Goal: Obtain resource: Obtain resource

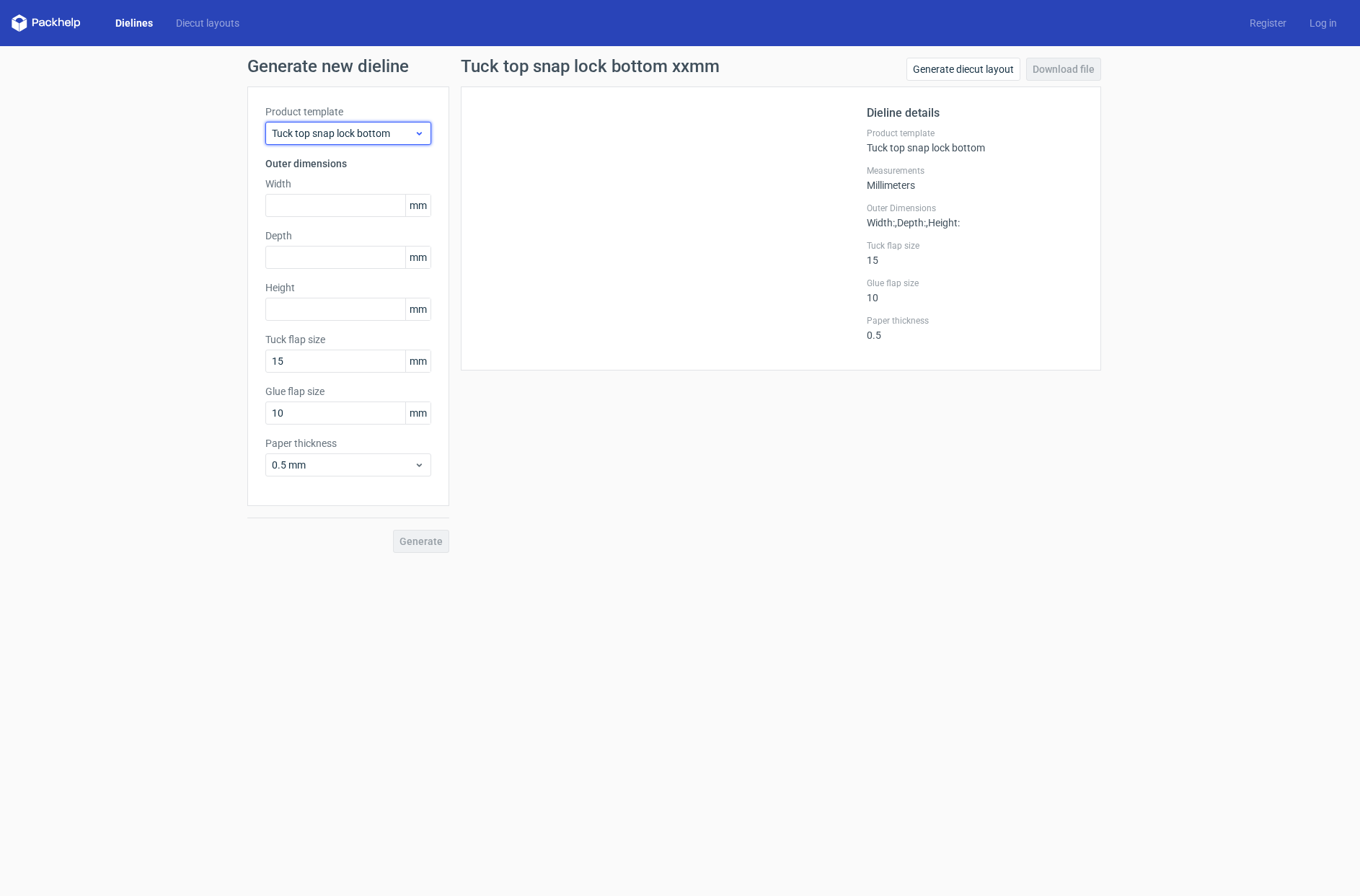
click at [421, 133] on use at bounding box center [419, 134] width 5 height 4
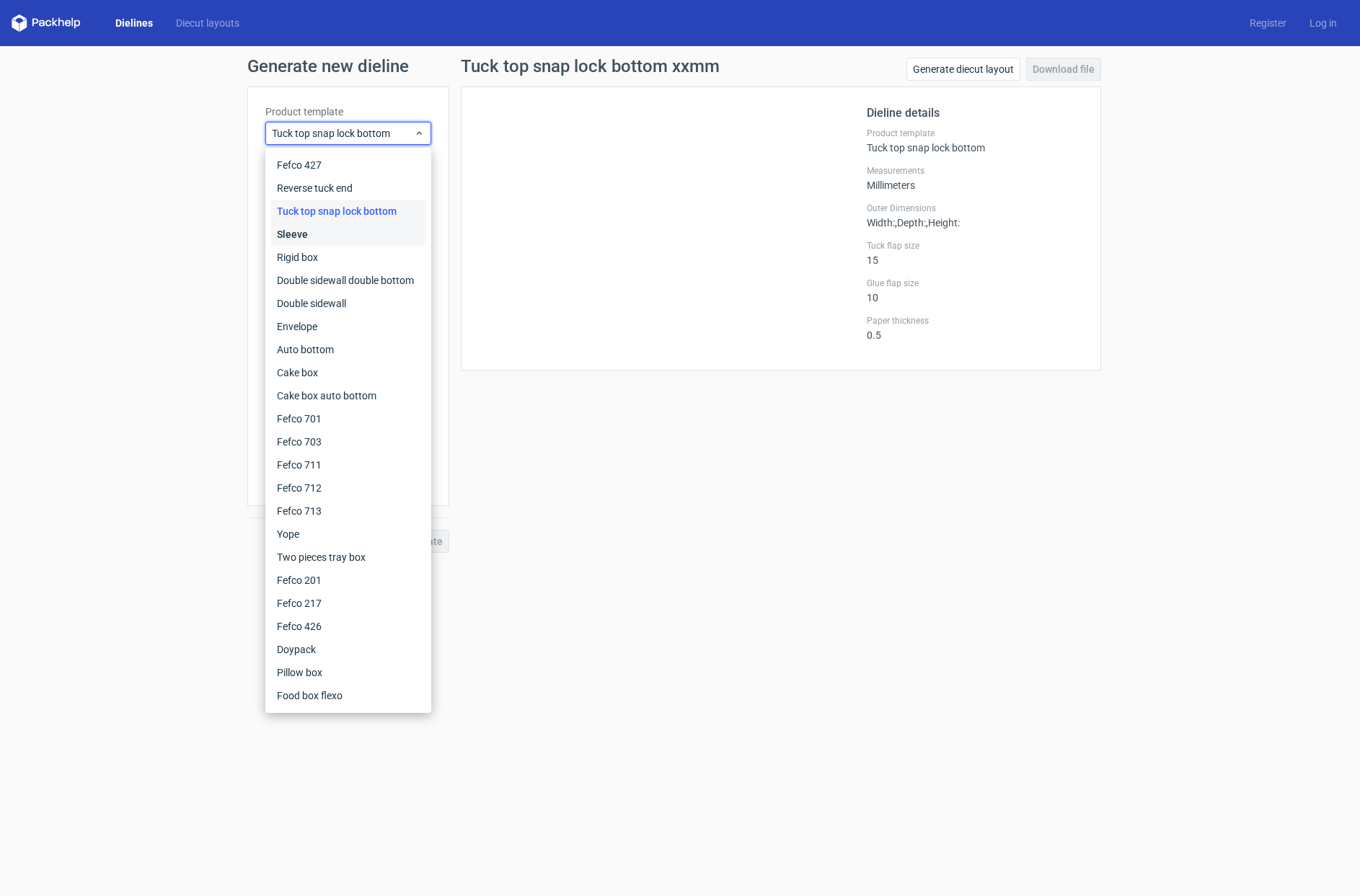
click at [299, 231] on div "Sleeve" at bounding box center [347, 234] width 154 height 23
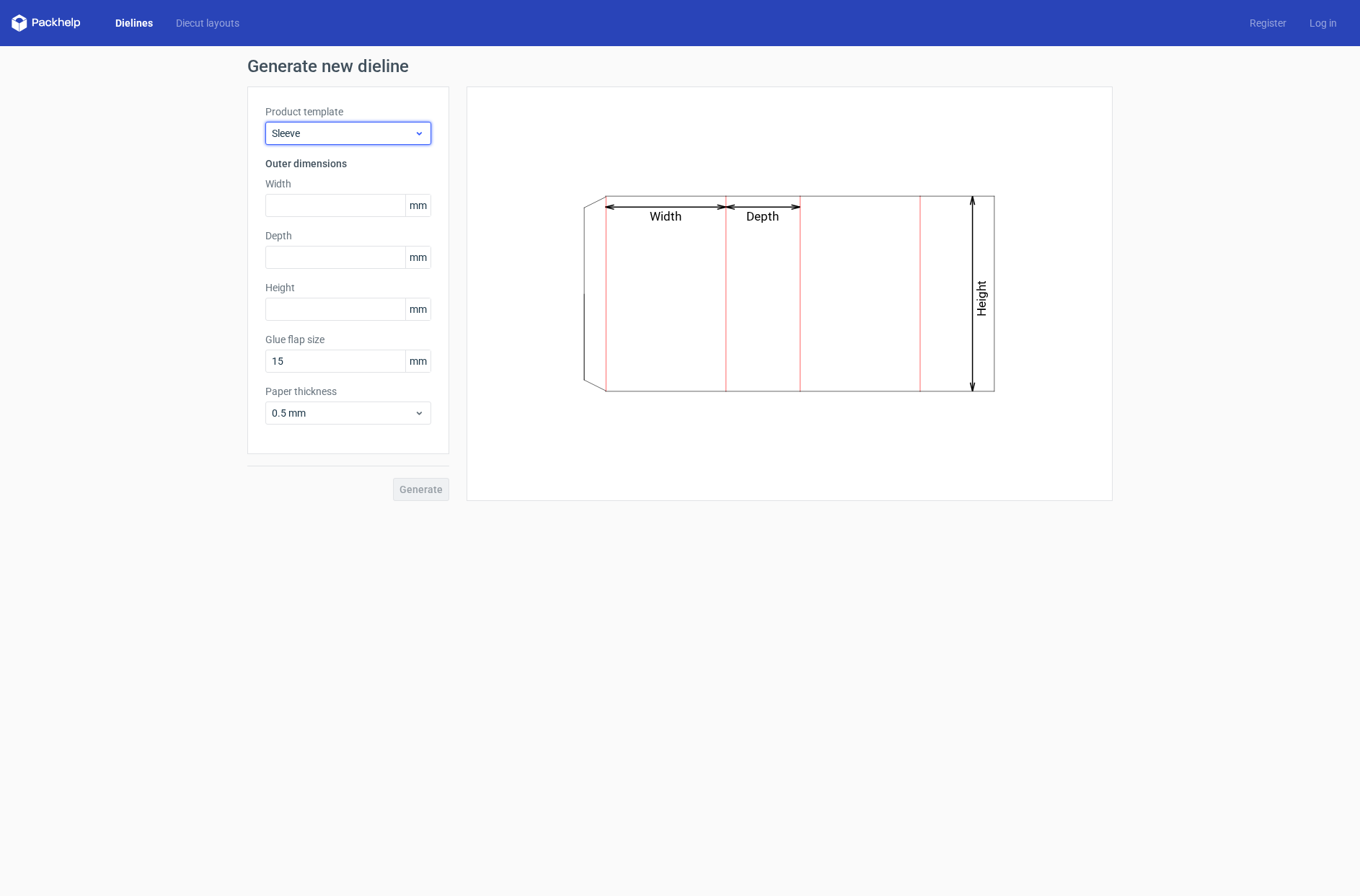
click at [425, 132] on div "Sleeve" at bounding box center [347, 133] width 165 height 23
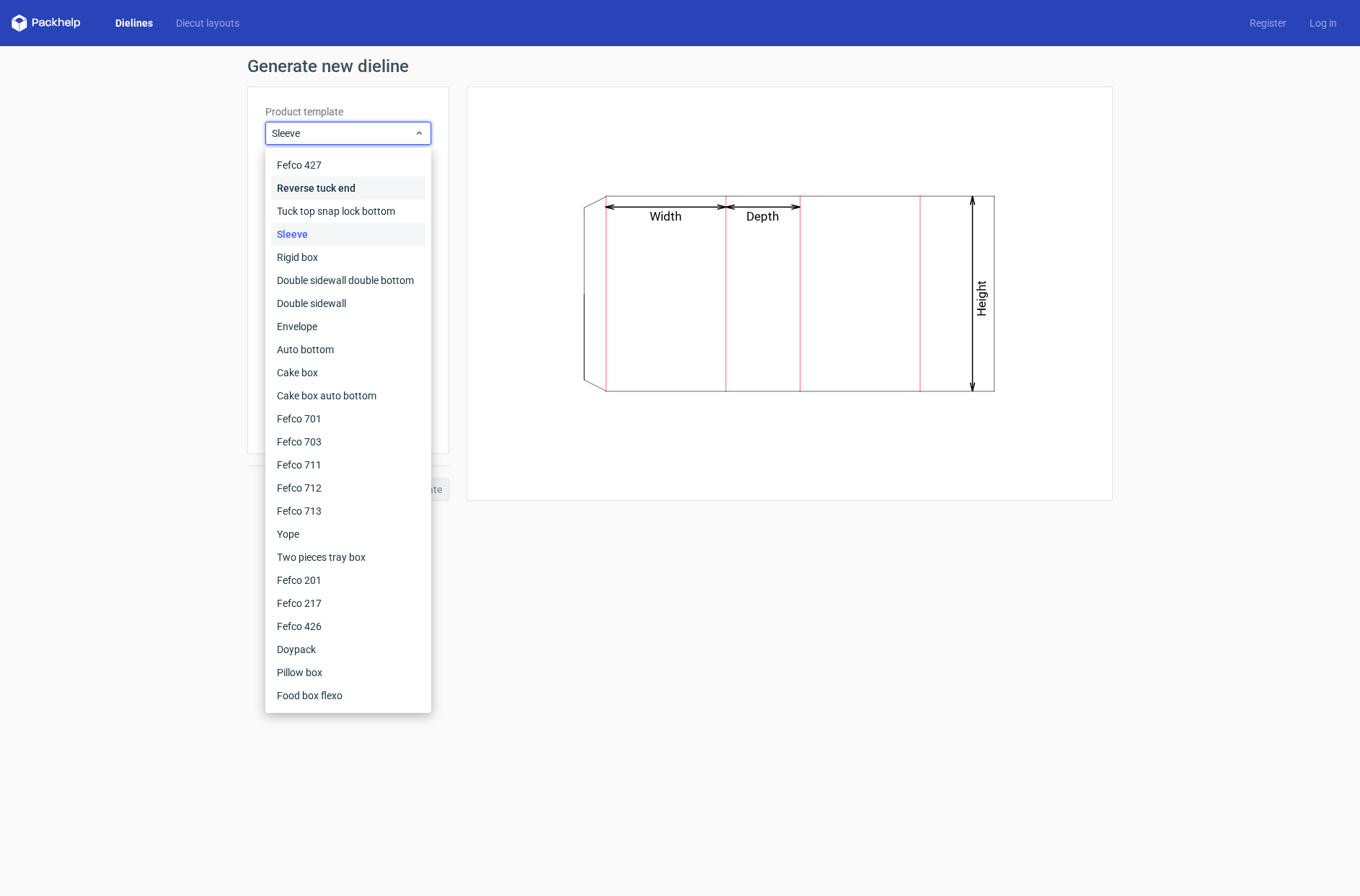
click at [328, 188] on div "Reverse tuck end" at bounding box center [347, 188] width 154 height 23
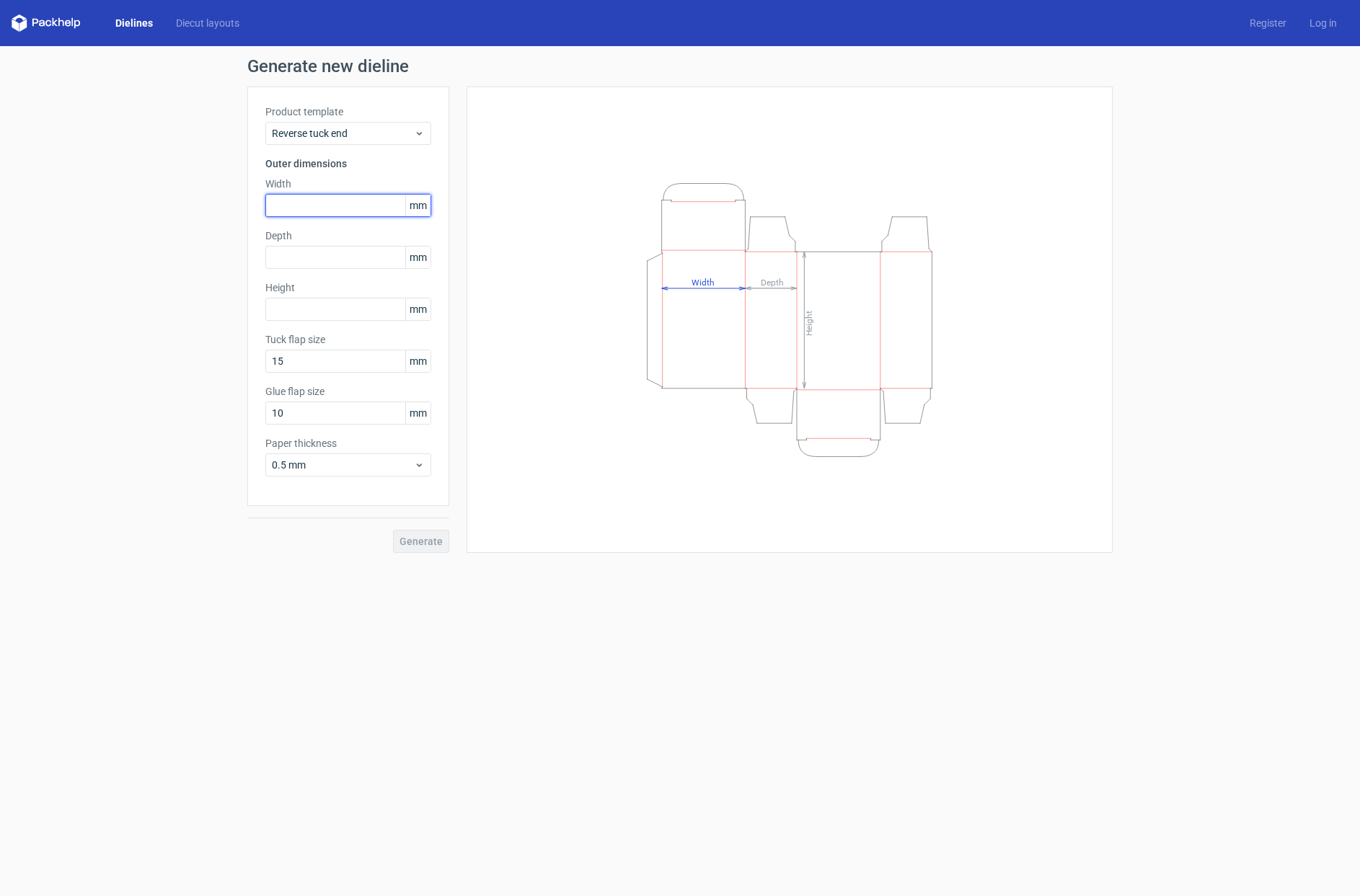
click at [296, 208] on input "text" at bounding box center [347, 206] width 165 height 23
type input "32"
click at [295, 251] on input "text" at bounding box center [347, 257] width 165 height 23
type input "30"
click at [287, 306] on input "text" at bounding box center [347, 309] width 165 height 23
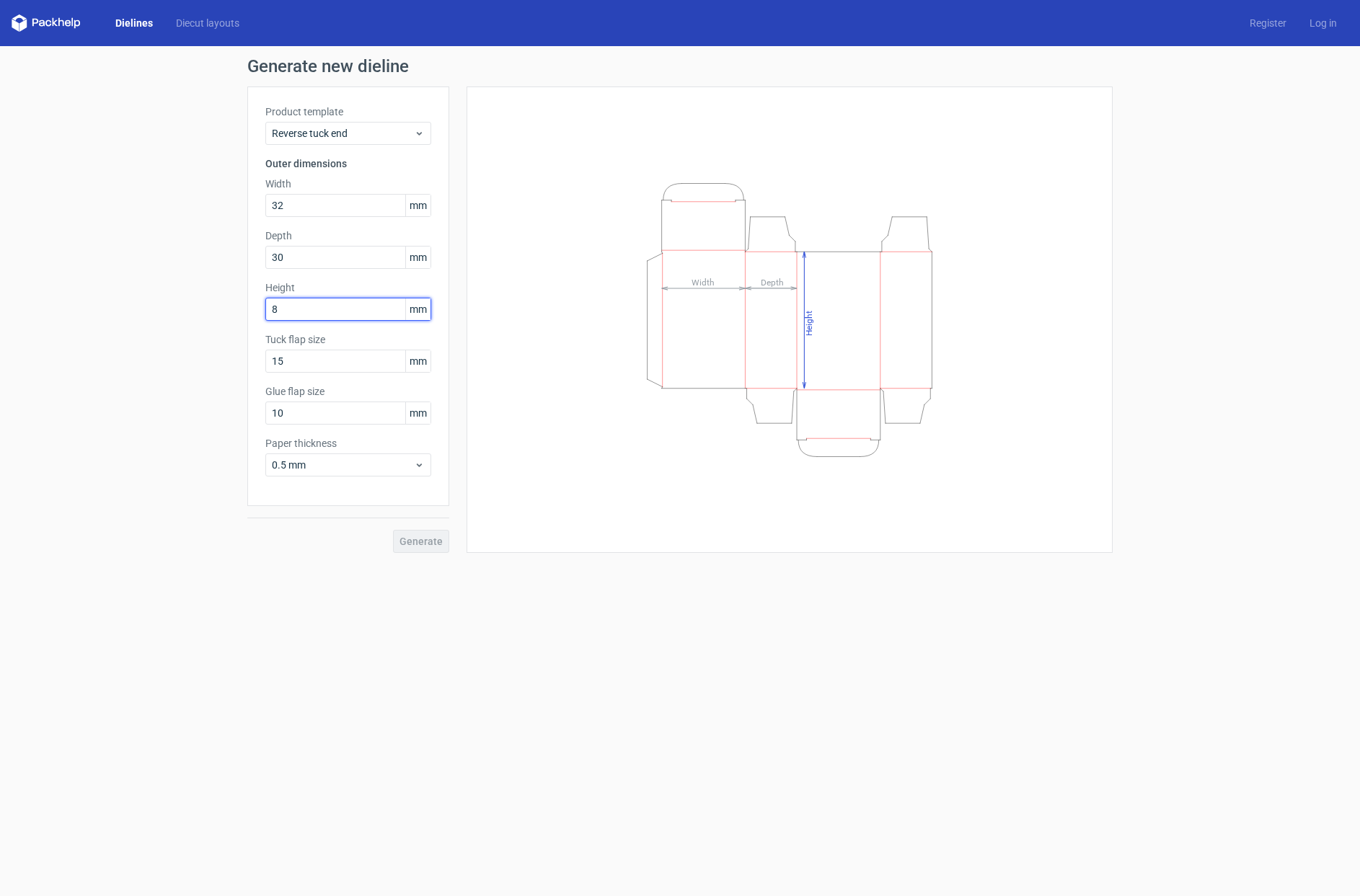
type input "80"
click at [422, 466] on icon at bounding box center [419, 465] width 11 height 11
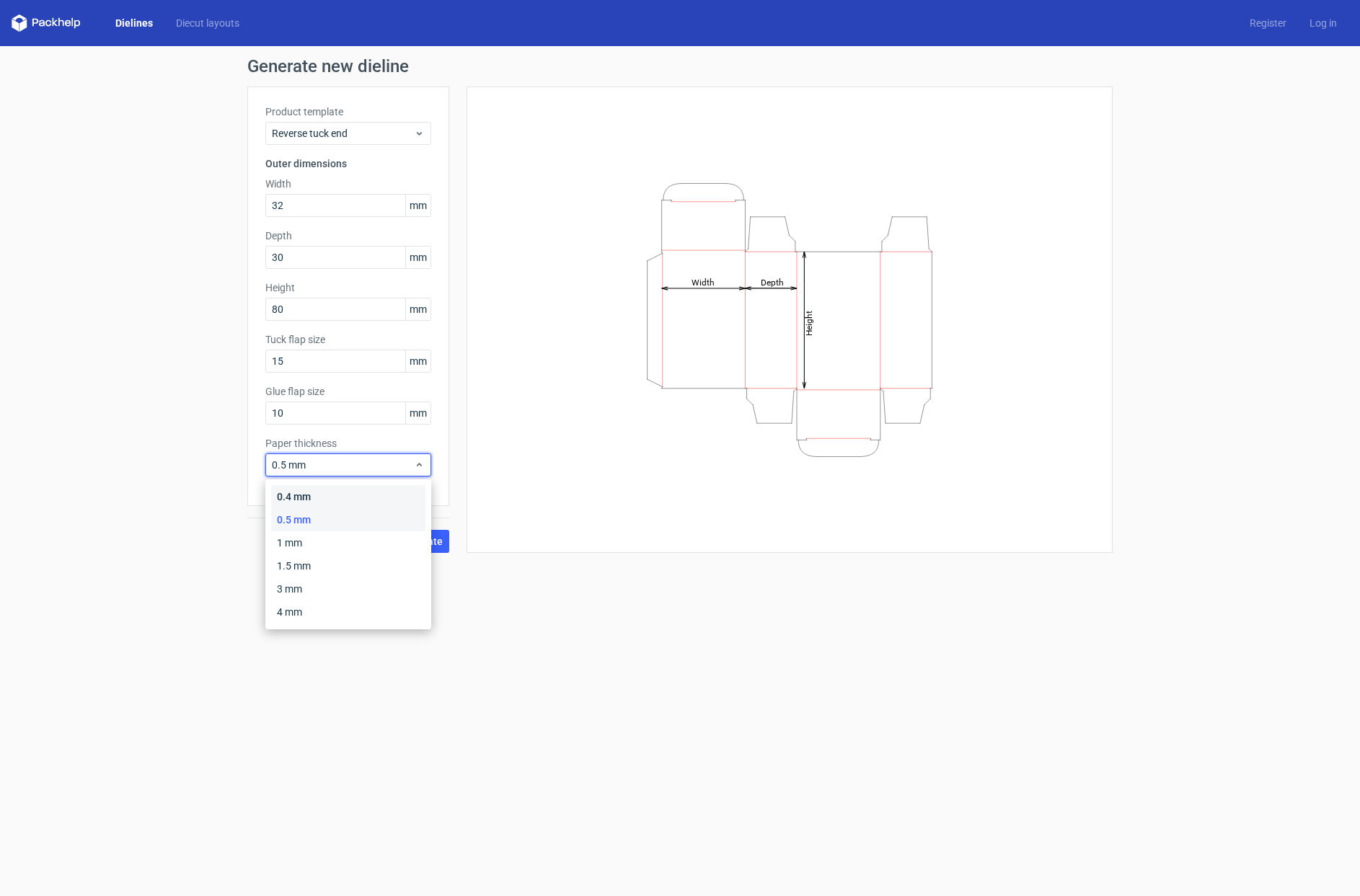
click at [294, 495] on div "0.4 mm" at bounding box center [347, 496] width 154 height 23
click at [413, 465] on span "0.4 mm" at bounding box center [342, 465] width 143 height 14
click at [402, 467] on span "0.4 mm" at bounding box center [342, 465] width 143 height 14
click at [368, 491] on div "Product template Reverse tuck end Outer dimensions Width 32 mm Depth 30 mm Heig…" at bounding box center [348, 295] width 202 height 420
click at [424, 541] on span "Generate" at bounding box center [421, 541] width 43 height 11
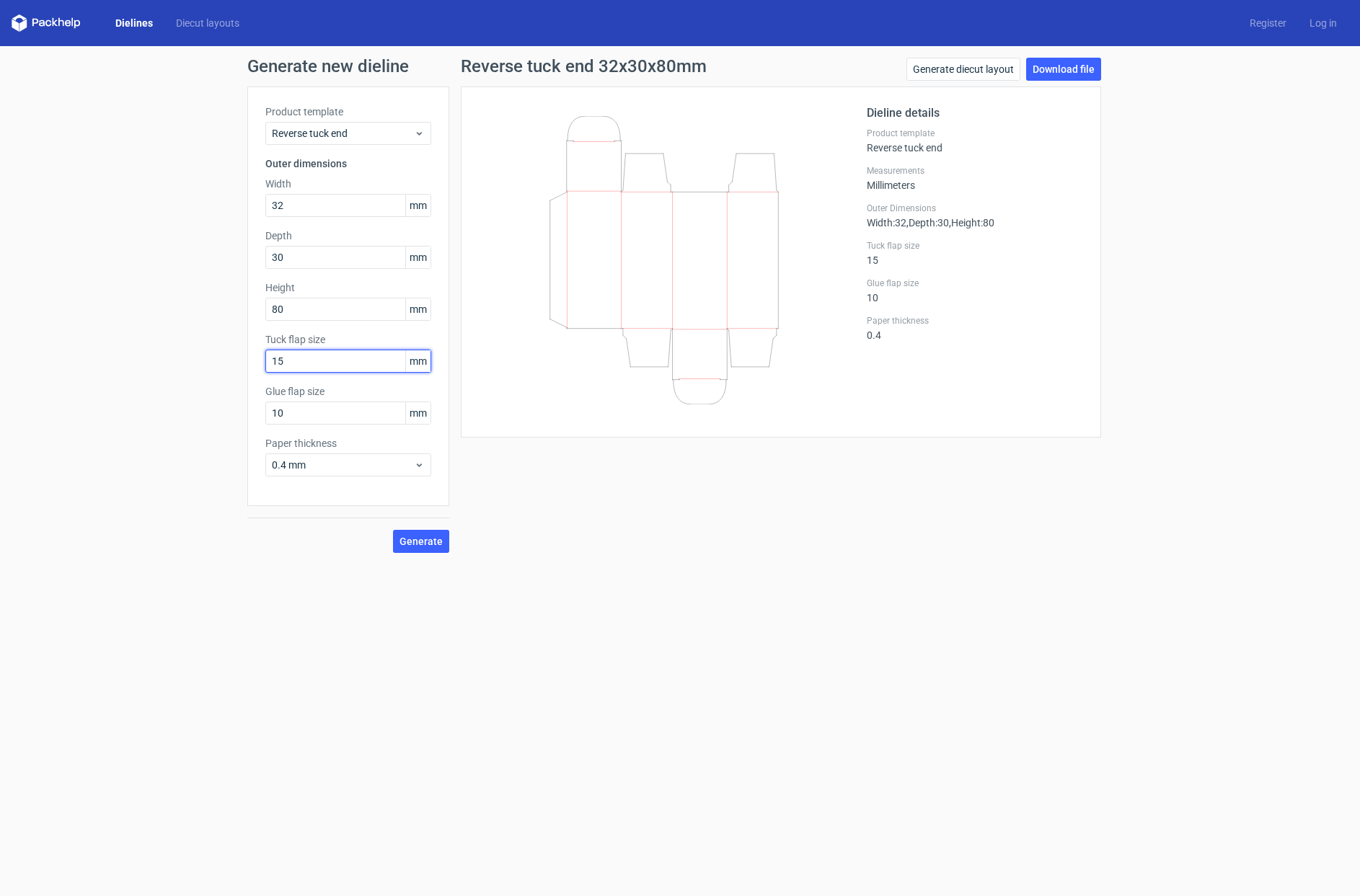
drag, startPoint x: 306, startPoint y: 361, endPoint x: 258, endPoint y: 361, distance: 48.0
click at [265, 361] on input "15" at bounding box center [347, 361] width 165 height 23
type input "10"
click at [424, 540] on span "Generate" at bounding box center [421, 541] width 43 height 11
click at [421, 539] on span "Generate" at bounding box center [421, 541] width 43 height 11
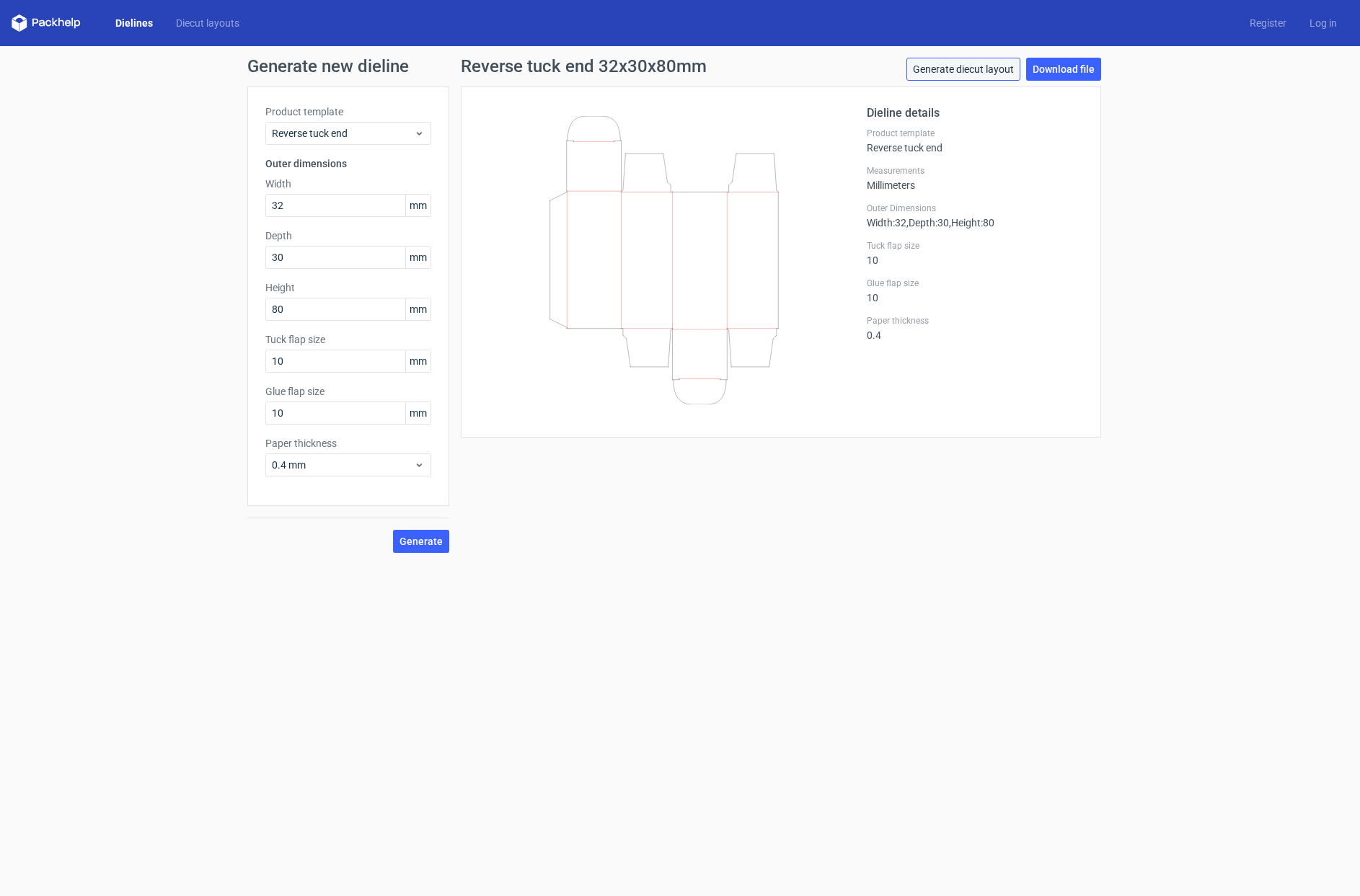
click at [954, 72] on link "Generate diecut layout" at bounding box center [963, 69] width 114 height 23
click at [416, 540] on span "Generate" at bounding box center [421, 541] width 43 height 11
click at [1066, 69] on link "Download file" at bounding box center [1064, 69] width 75 height 23
click at [1061, 65] on link "Download file" at bounding box center [1064, 69] width 75 height 23
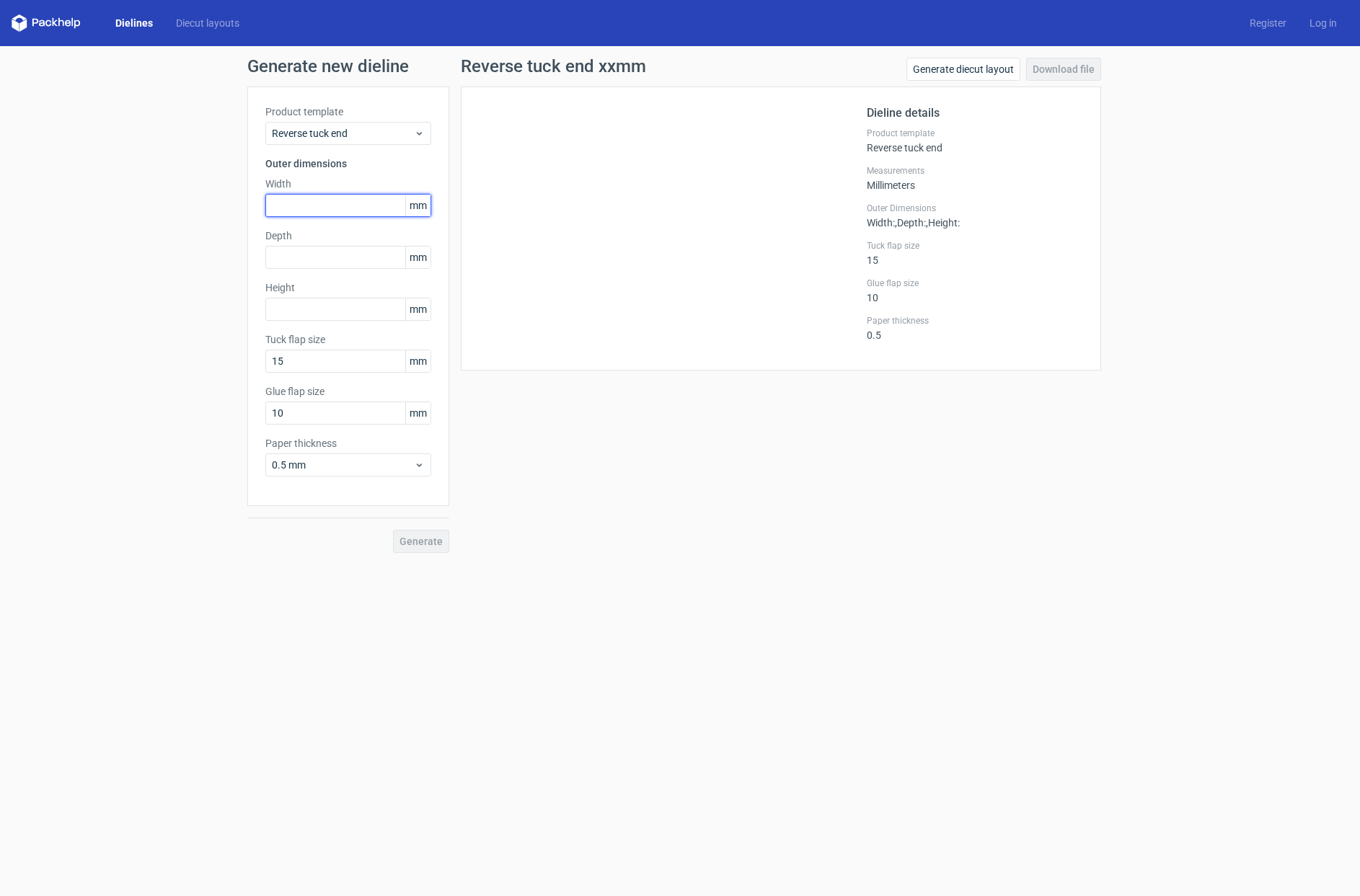
click at [278, 207] on input "text" at bounding box center [347, 206] width 165 height 23
click at [305, 259] on input "text" at bounding box center [347, 257] width 165 height 23
drag, startPoint x: 300, startPoint y: 204, endPoint x: 270, endPoint y: 206, distance: 30.1
click at [270, 206] on input "30" at bounding box center [347, 206] width 165 height 23
type input "32"
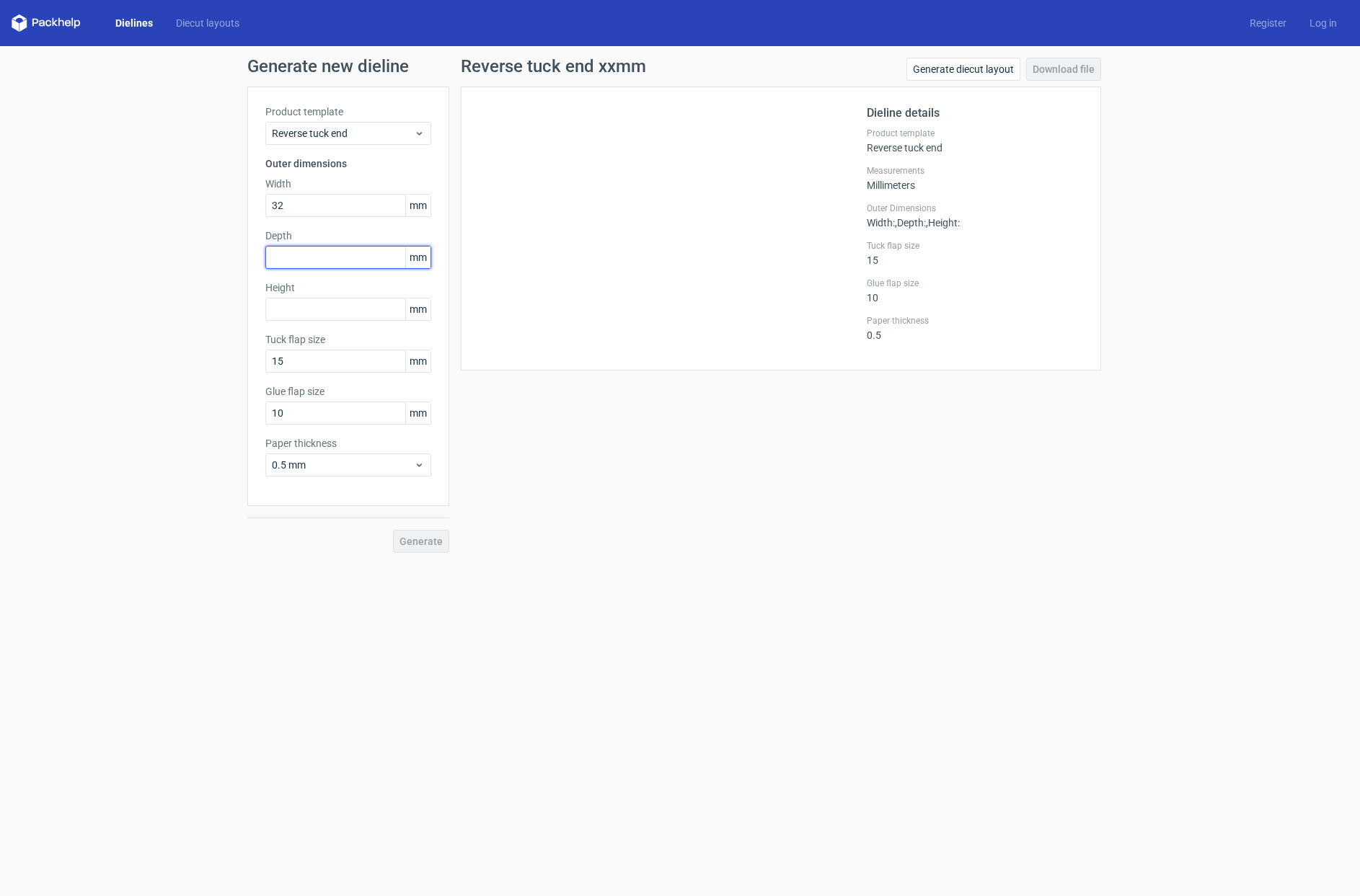
click at [280, 253] on input "text" at bounding box center [347, 257] width 165 height 23
type input "30"
click at [286, 309] on input "text" at bounding box center [347, 309] width 165 height 23
type input "80"
drag, startPoint x: 288, startPoint y: 361, endPoint x: 259, endPoint y: 361, distance: 29.0
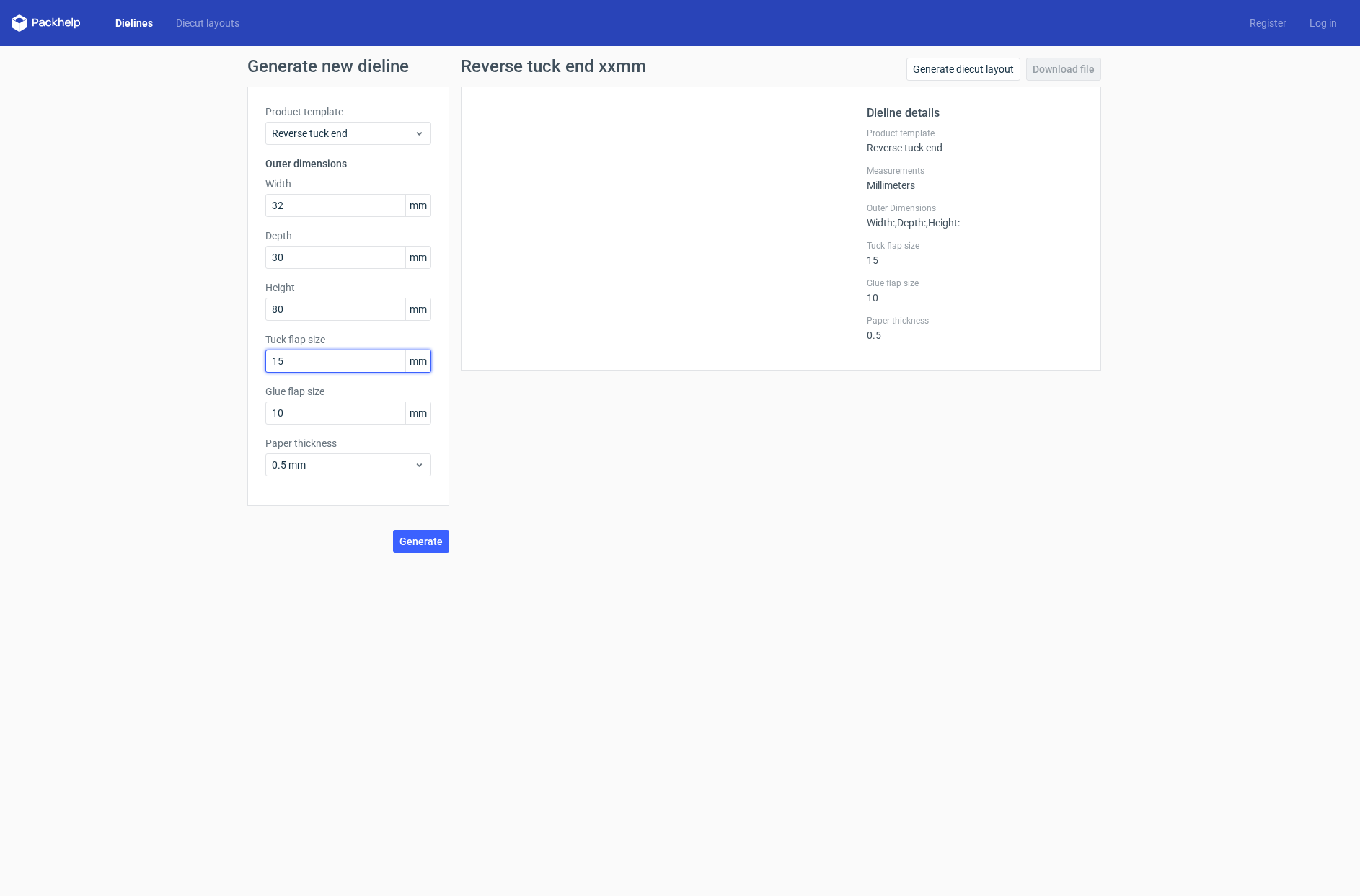
click at [265, 361] on input "15" at bounding box center [347, 361] width 165 height 23
type input "10"
click at [415, 465] on icon at bounding box center [419, 465] width 11 height 11
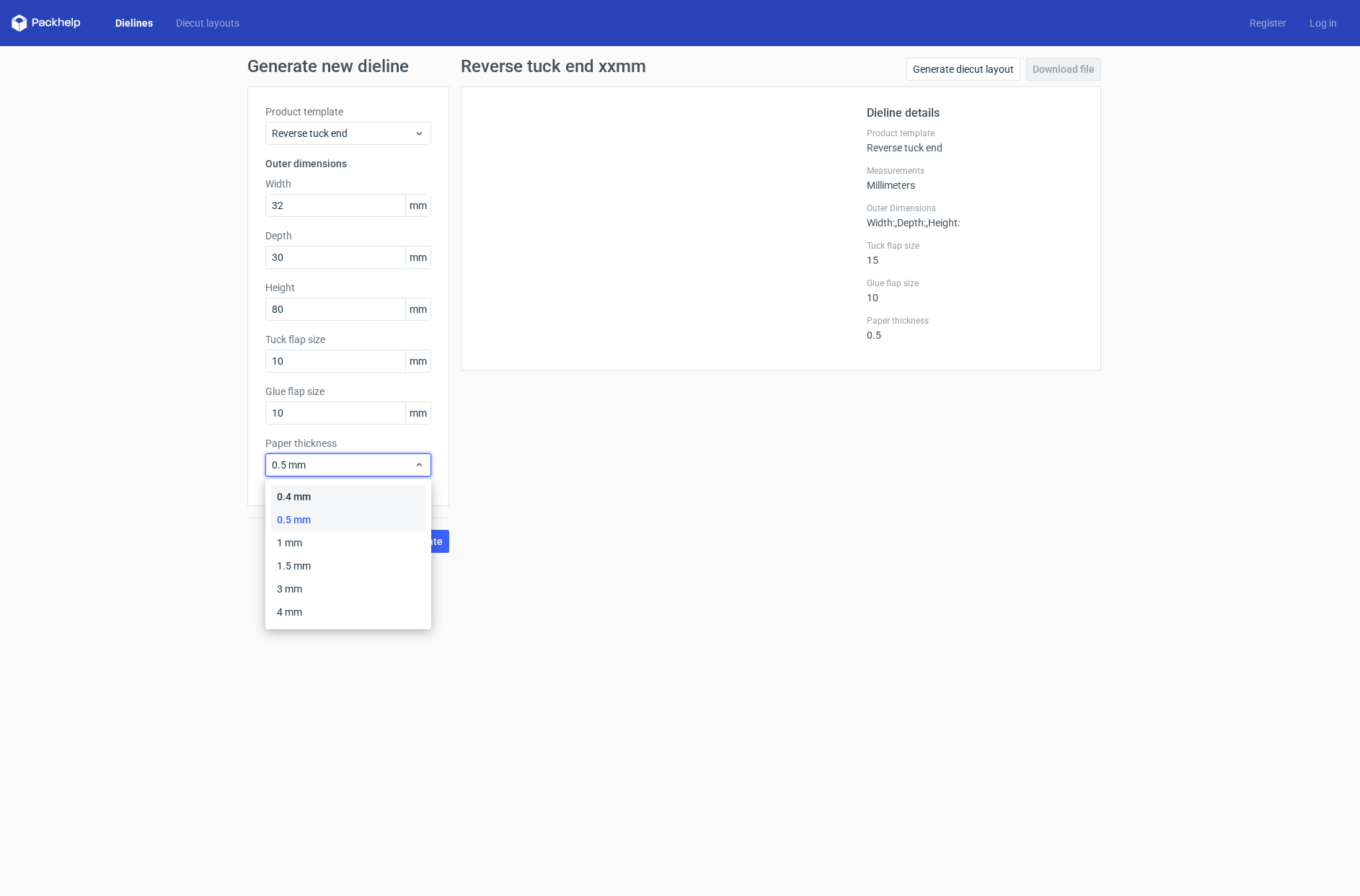
click at [302, 496] on div "0.4 mm" at bounding box center [347, 496] width 154 height 23
click at [423, 542] on span "Generate" at bounding box center [421, 541] width 43 height 11
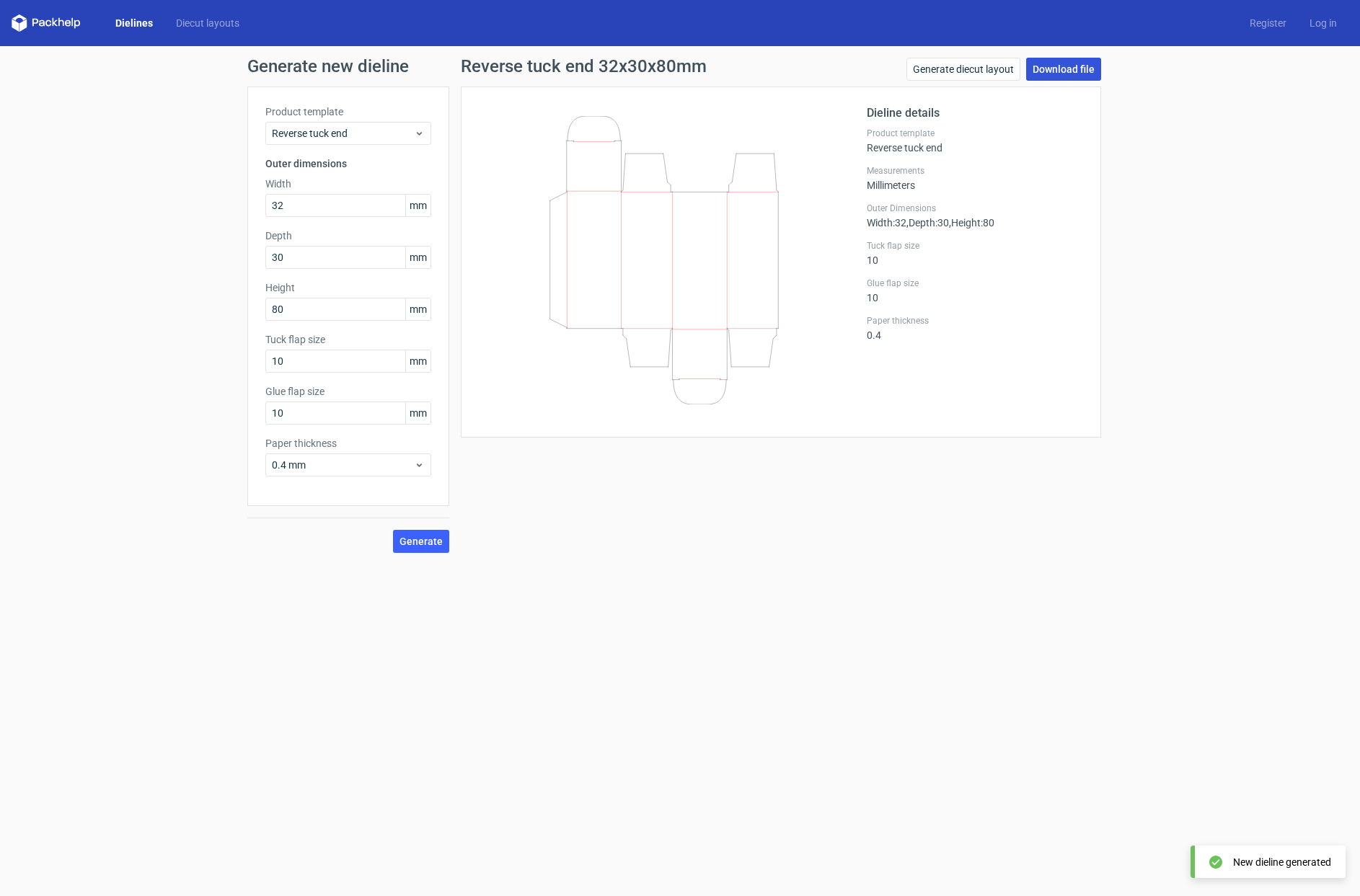
click at [1063, 69] on link "Download file" at bounding box center [1064, 69] width 75 height 23
click at [960, 71] on link "Generate diecut layout" at bounding box center [963, 69] width 114 height 23
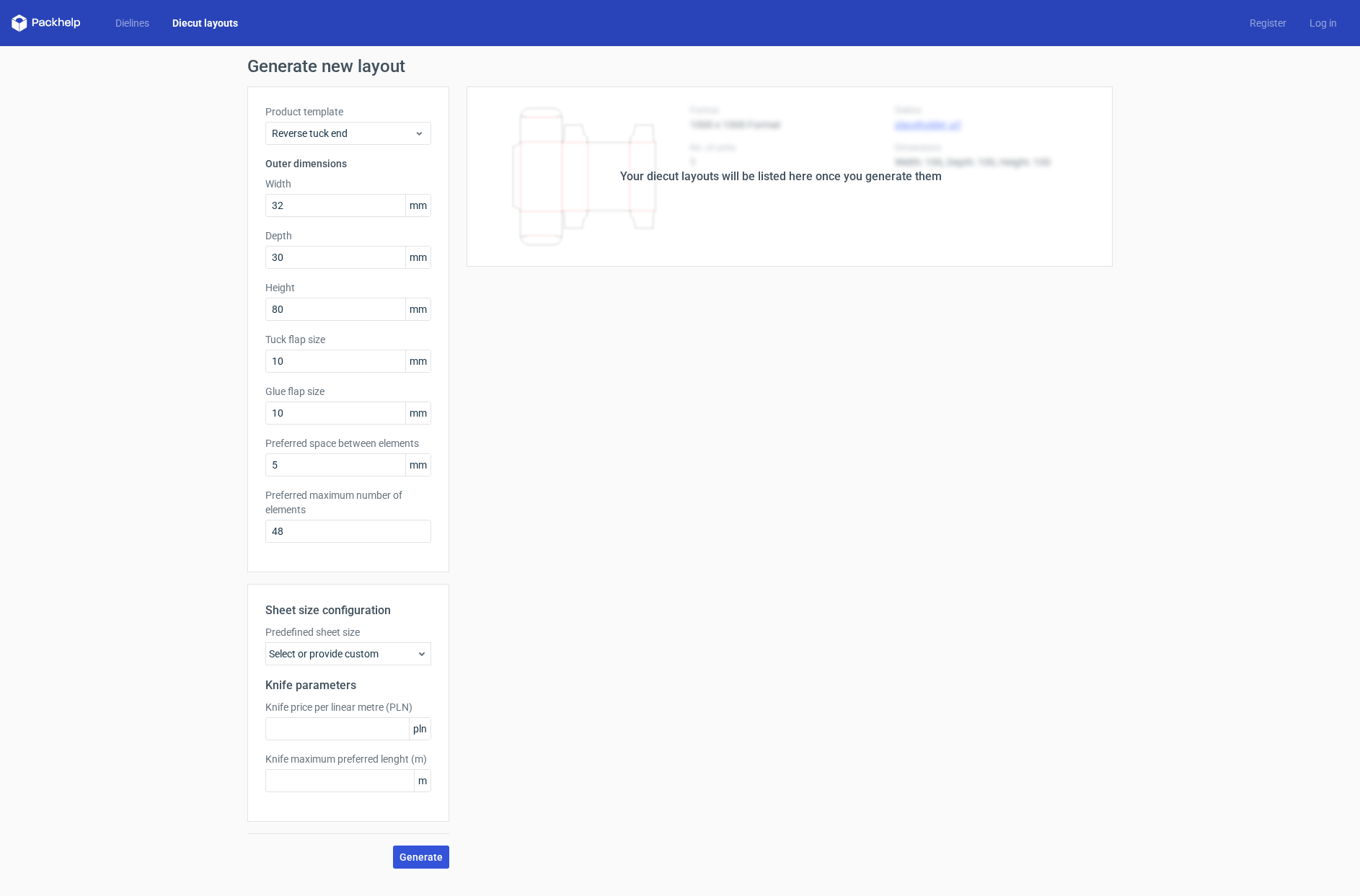
click at [420, 857] on span "Generate" at bounding box center [421, 857] width 43 height 11
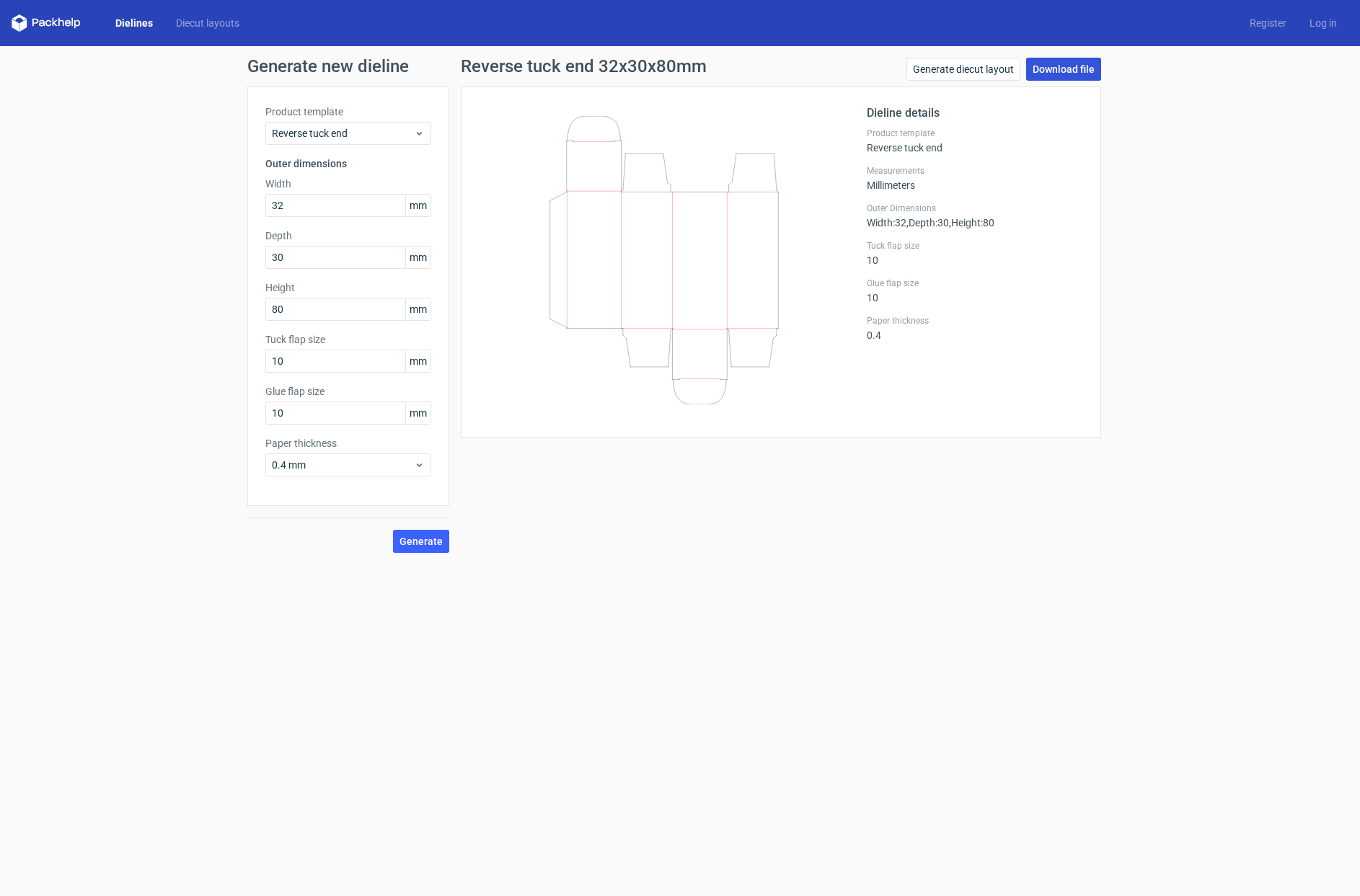
click at [1070, 66] on link "Download file" at bounding box center [1064, 69] width 75 height 23
drag, startPoint x: 359, startPoint y: 68, endPoint x: 406, endPoint y: 66, distance: 47.0
click at [406, 66] on h1 "Generate new dieline" at bounding box center [680, 66] width 866 height 17
copy h1 "dieline"
drag, startPoint x: 251, startPoint y: 21, endPoint x: 174, endPoint y: 28, distance: 77.3
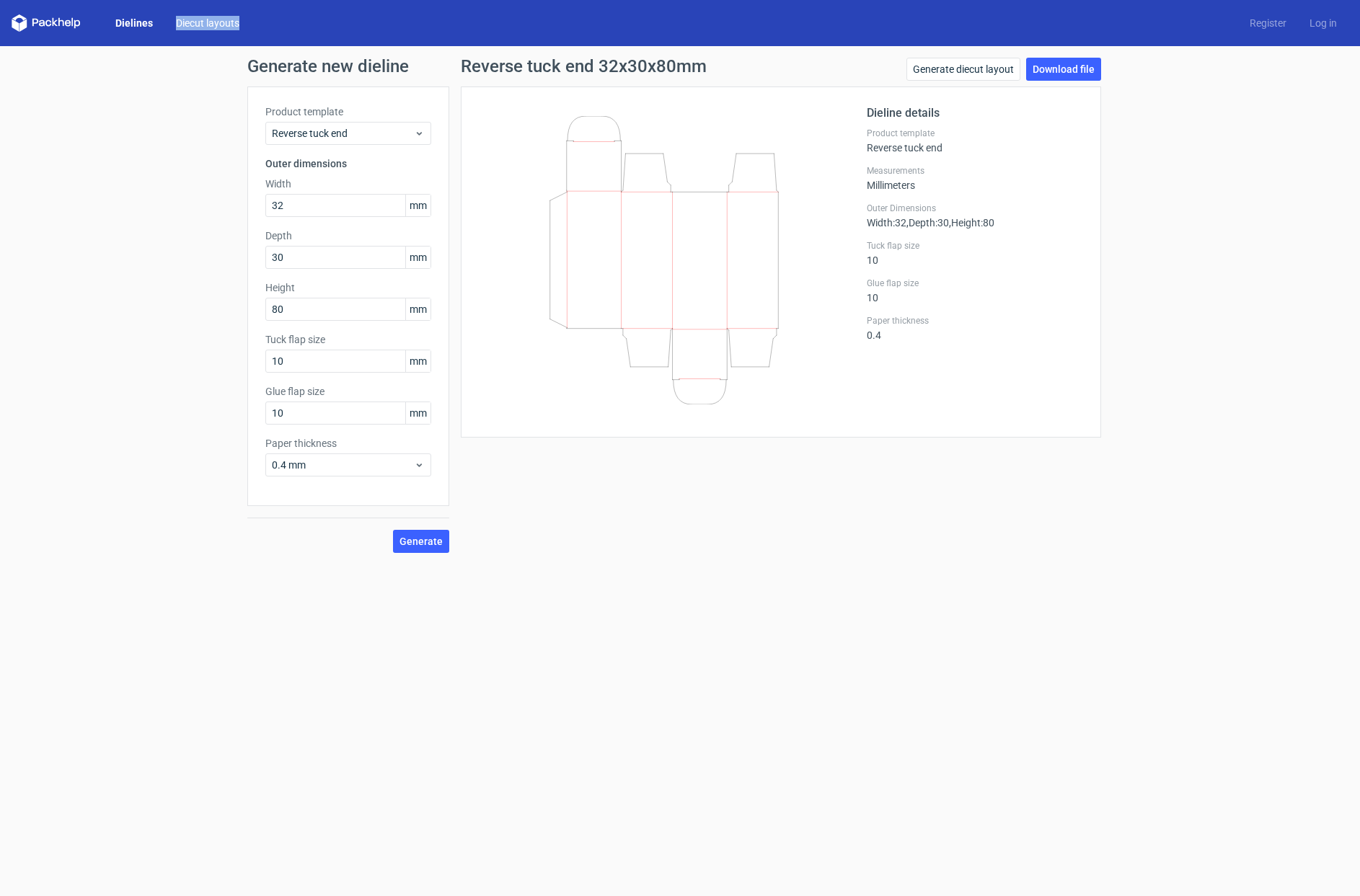
click at [174, 28] on div "Dielines Diecut layouts Register Log in" at bounding box center [680, 23] width 1360 height 46
copy link "Diecut layouts"
click at [415, 131] on icon at bounding box center [419, 133] width 11 height 11
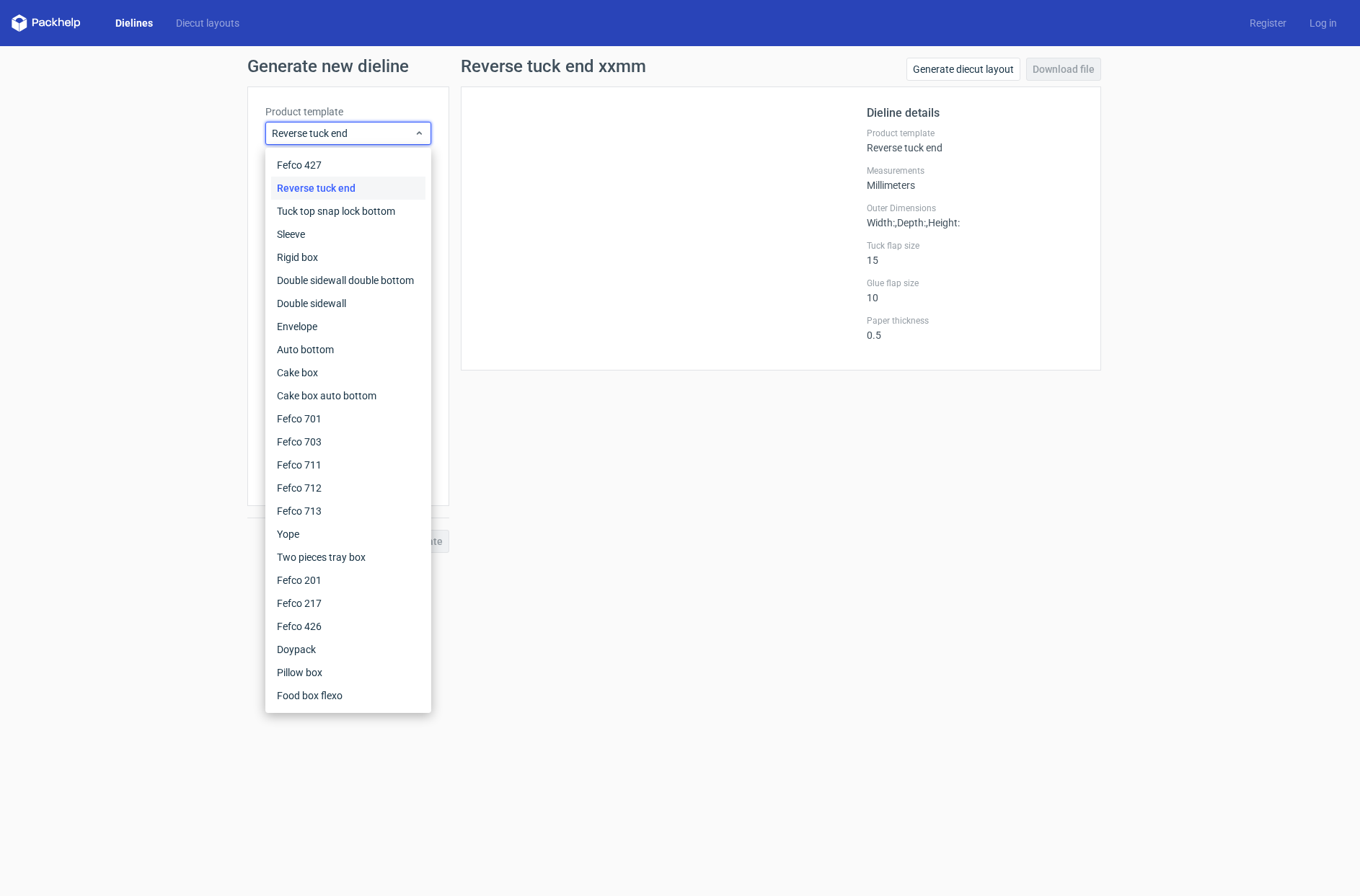
click at [176, 189] on div "Generate new dieline Product template Reverse tuck end Outer dimensions Width m…" at bounding box center [680, 305] width 1360 height 518
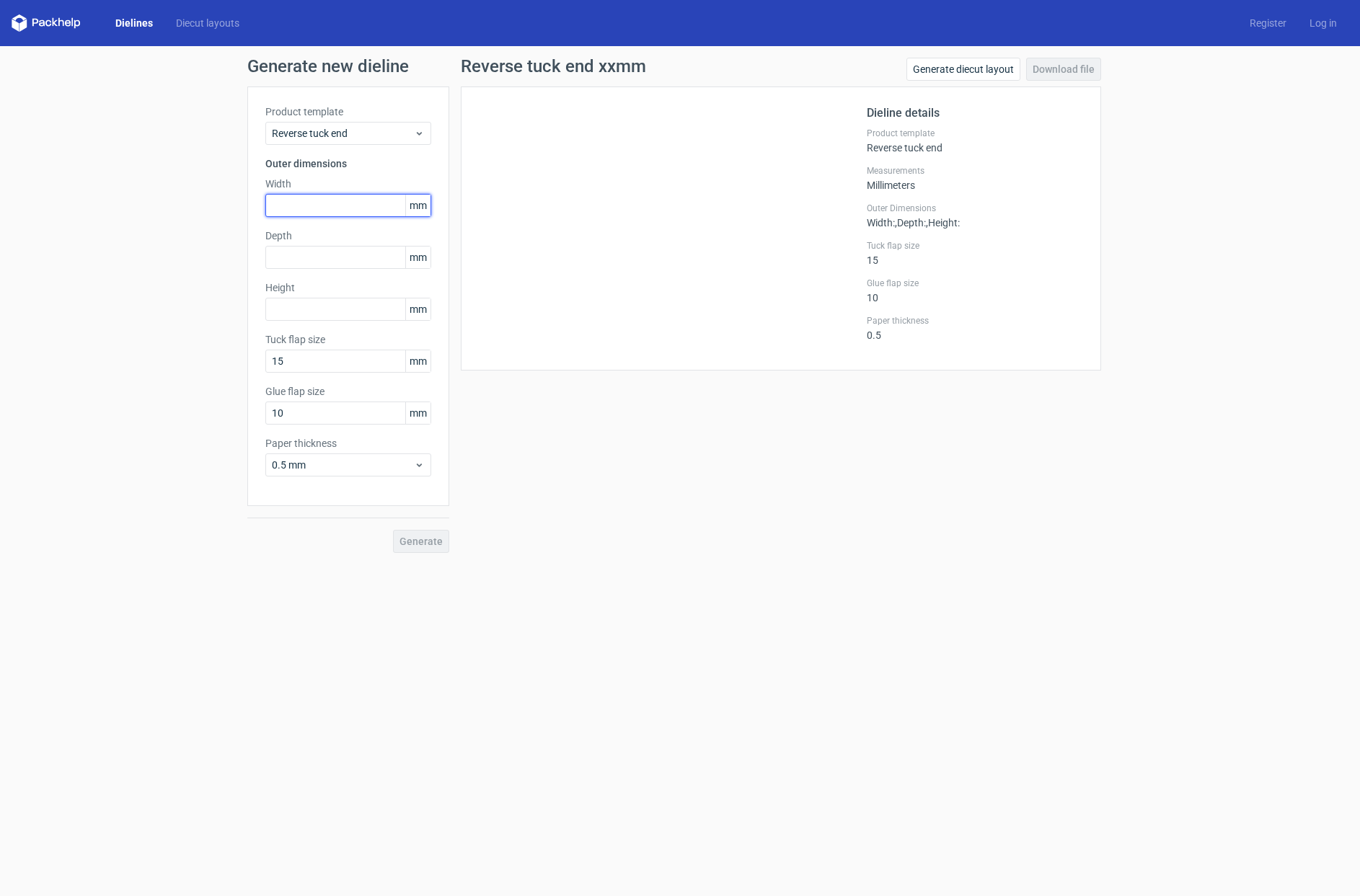
click at [284, 205] on input "text" at bounding box center [347, 206] width 165 height 23
type input "32"
click at [280, 261] on input "text" at bounding box center [347, 257] width 165 height 23
type input "30"
click at [280, 309] on input "text" at bounding box center [347, 309] width 165 height 23
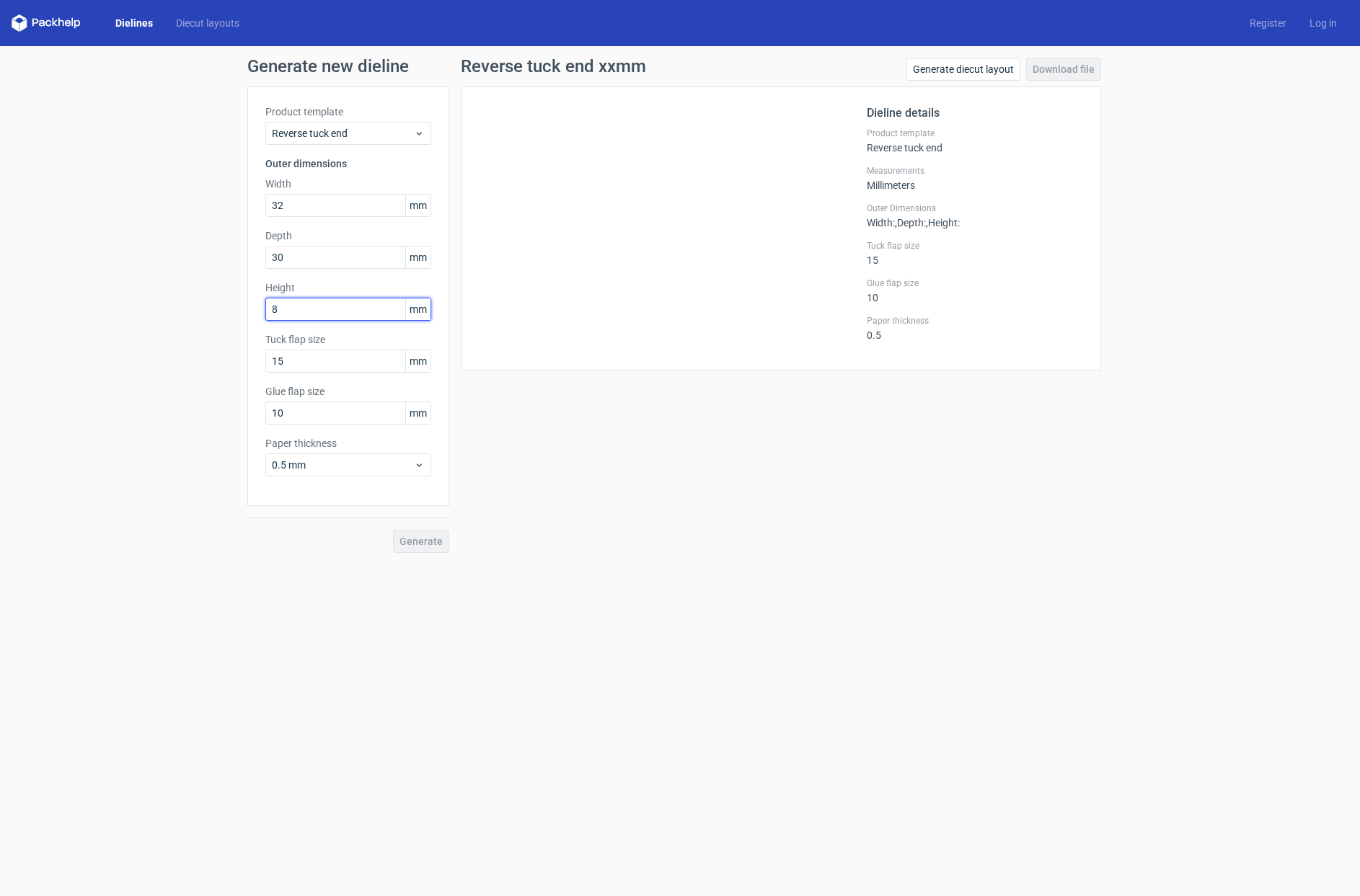
type input "80"
click at [427, 540] on span "Generate" at bounding box center [421, 541] width 43 height 11
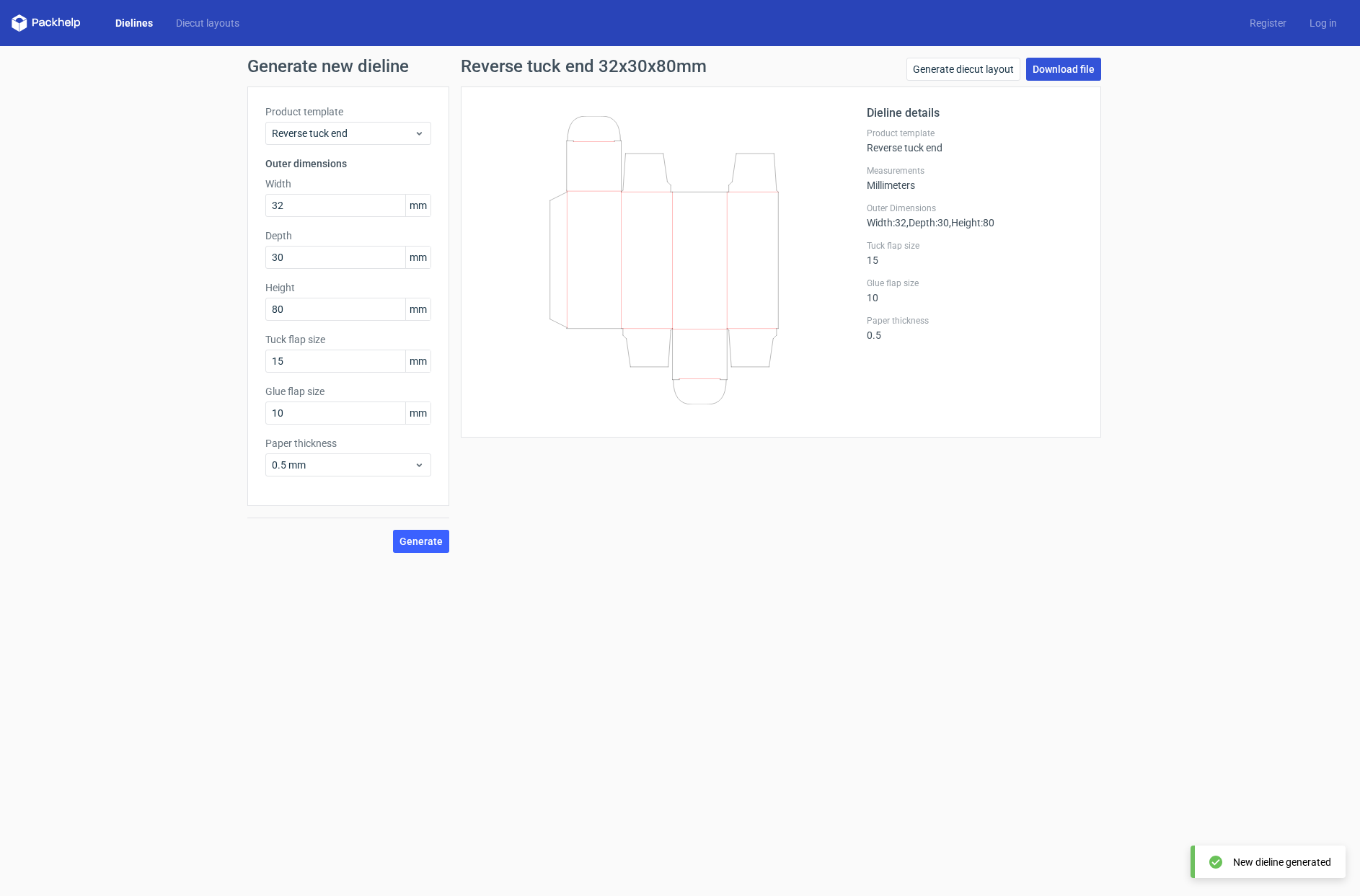
click at [1064, 69] on link "Download file" at bounding box center [1064, 69] width 75 height 23
drag, startPoint x: 908, startPoint y: 66, endPoint x: 1021, endPoint y: 75, distance: 113.4
click at [1021, 75] on div "Reverse tuck end 32x30x80mm Generate diecut layout Download file" at bounding box center [781, 72] width 641 height 29
copy link "Generate diecut layout"
